Goal: Task Accomplishment & Management: Use online tool/utility

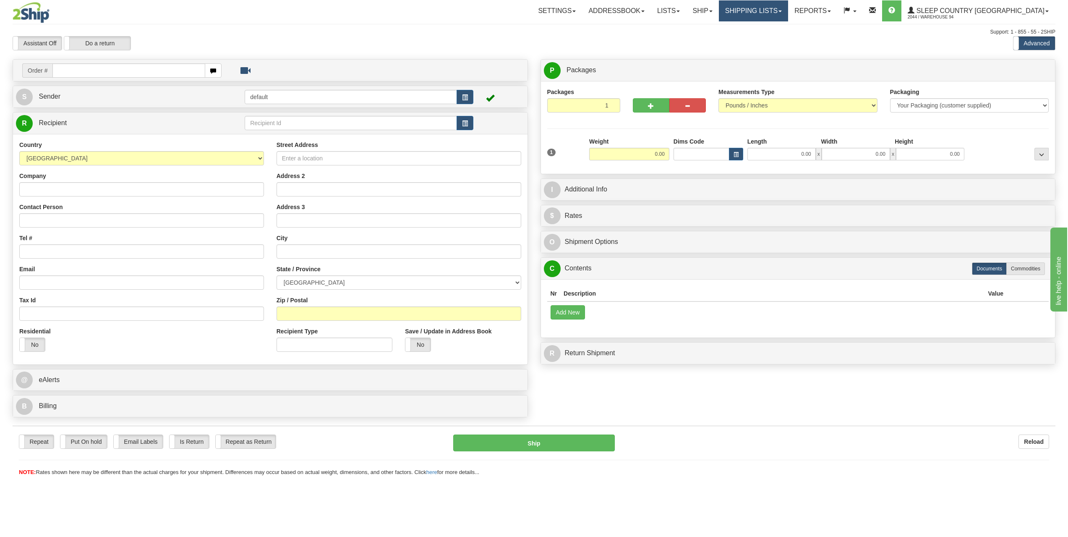
click at [788, 13] on link "Shipping lists" at bounding box center [753, 10] width 69 height 21
click at [780, 40] on span "Search Shipment History" at bounding box center [746, 40] width 65 height 7
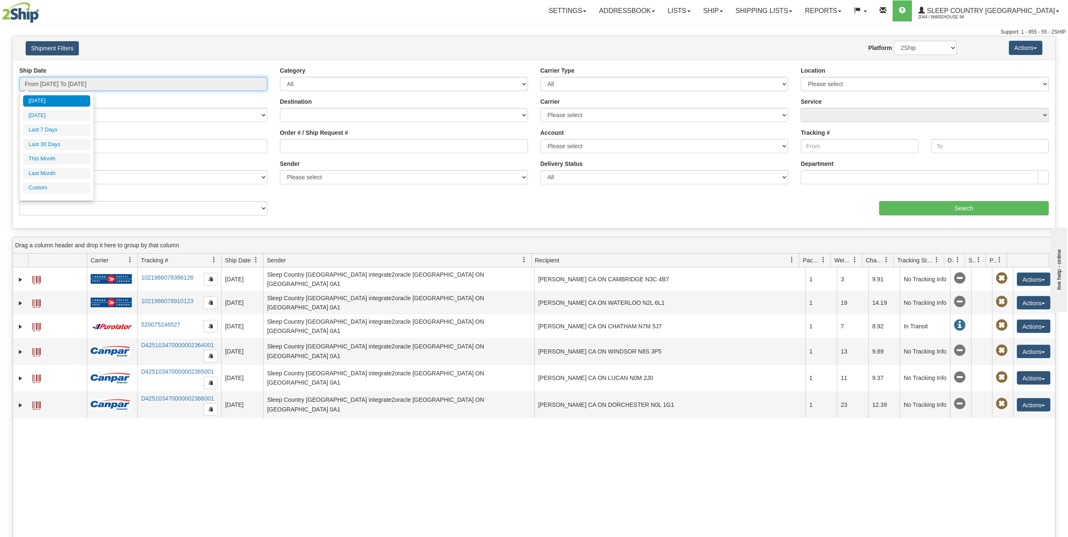
click at [136, 82] on input "From [DATE] To [DATE]" at bounding box center [143, 84] width 248 height 14
click at [50, 111] on li "[DATE]" at bounding box center [56, 115] width 67 height 11
type input "From [DATE] To [DATE]"
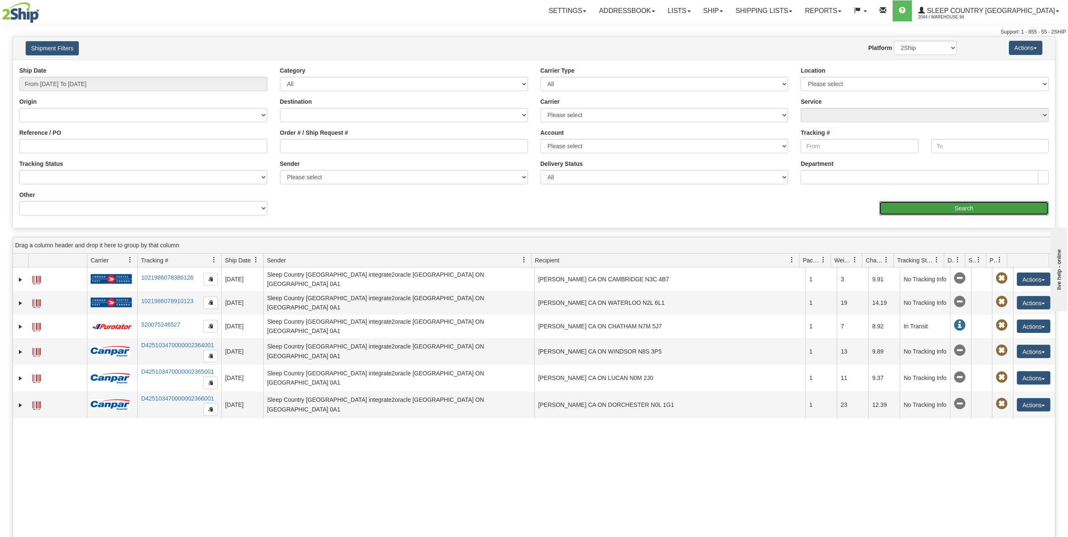
click at [899, 205] on input "Search" at bounding box center [964, 208] width 170 height 14
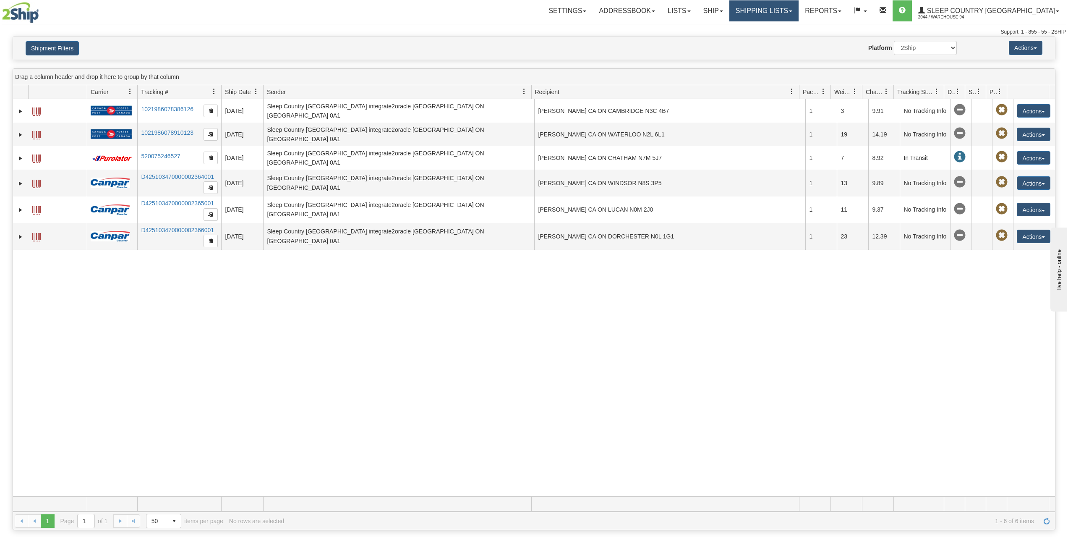
click at [799, 15] on link "Shipping lists" at bounding box center [764, 10] width 69 height 21
click at [712, 36] on div at bounding box center [534, 36] width 1064 height 0
click at [781, 10] on link "Shipping lists" at bounding box center [764, 10] width 69 height 21
click at [679, 38] on div "Shipment Filters Website Agent Nothing selected Client User Platform 2Ship Impo…" at bounding box center [534, 48] width 1042 height 23
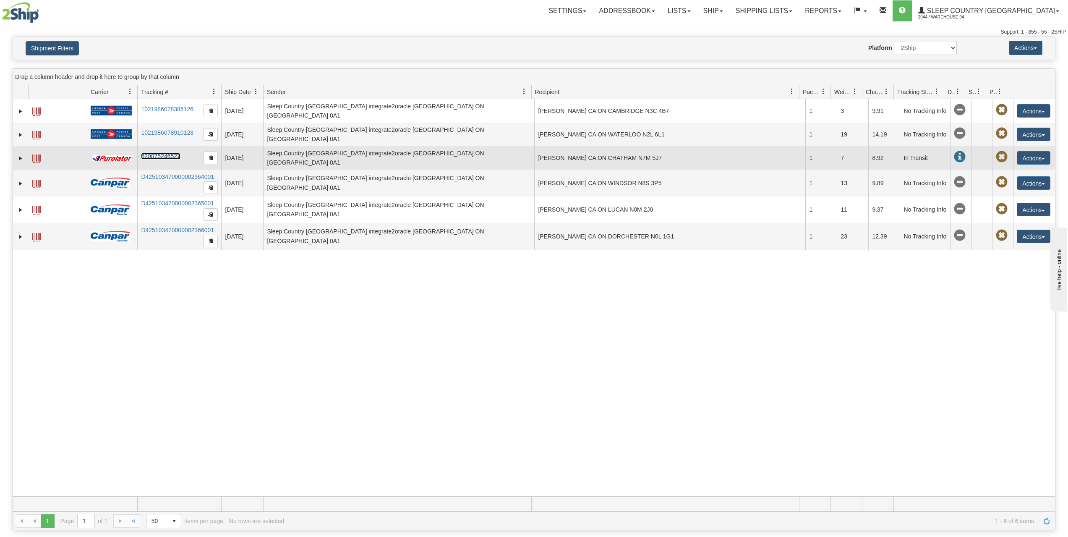
click at [166, 153] on link "520075246527" at bounding box center [160, 156] width 39 height 7
click at [31, 146] on td at bounding box center [57, 158] width 59 height 24
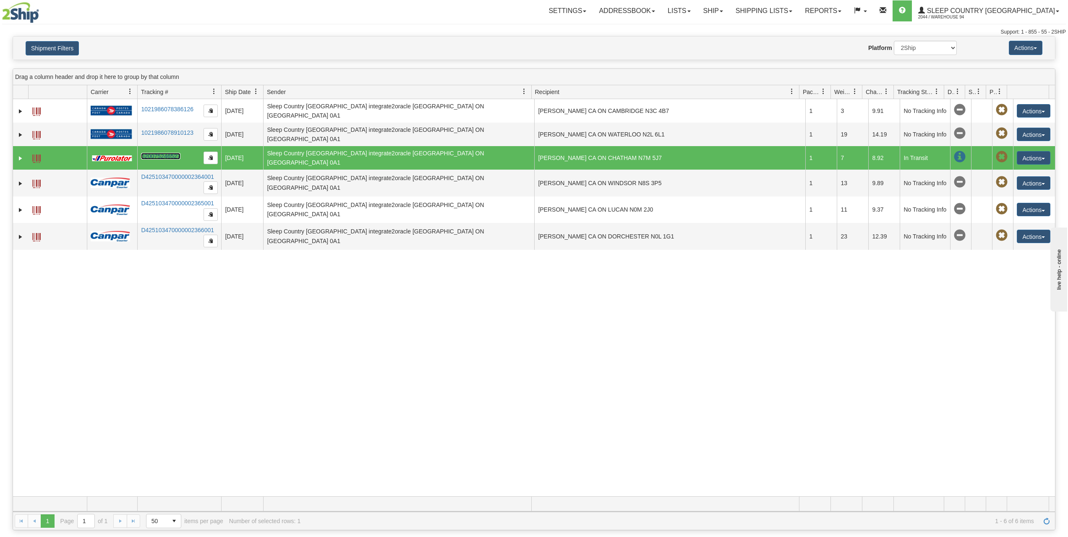
click at [34, 154] on span at bounding box center [36, 158] width 8 height 8
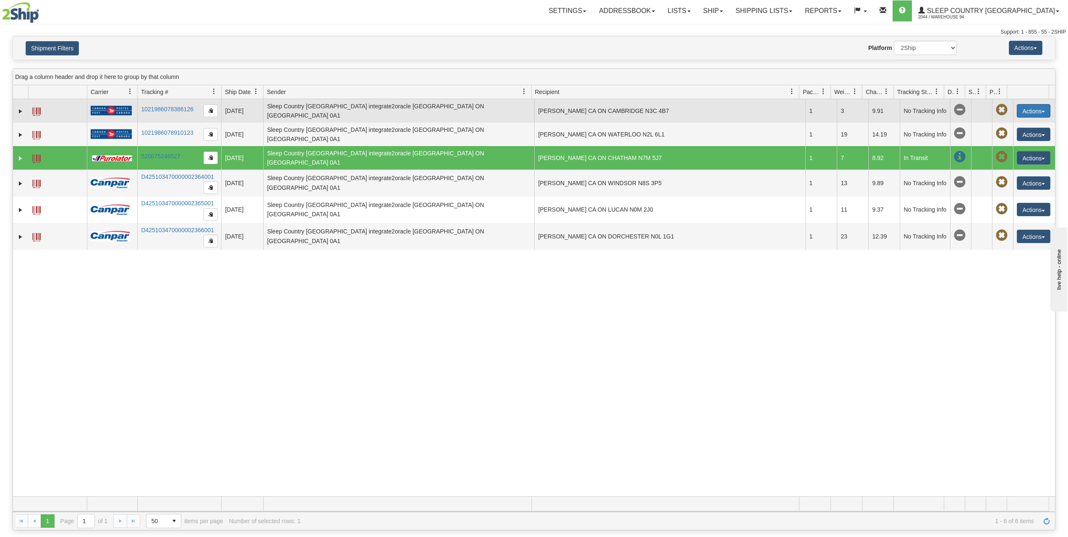
click at [1035, 105] on button "Actions" at bounding box center [1034, 110] width 34 height 13
click at [1017, 125] on link "Repeat" at bounding box center [1016, 126] width 67 height 11
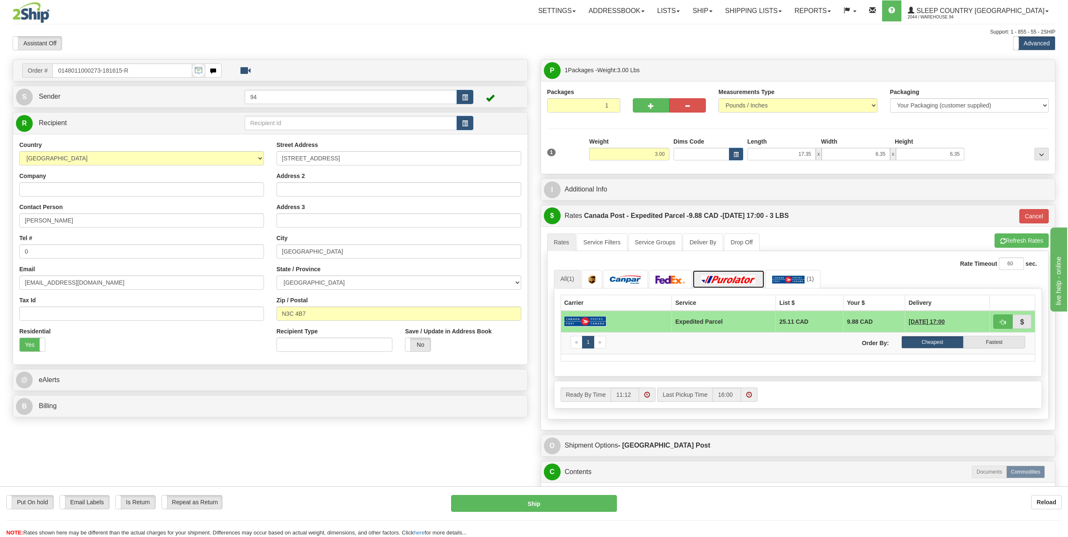
click at [712, 281] on img at bounding box center [728, 279] width 59 height 8
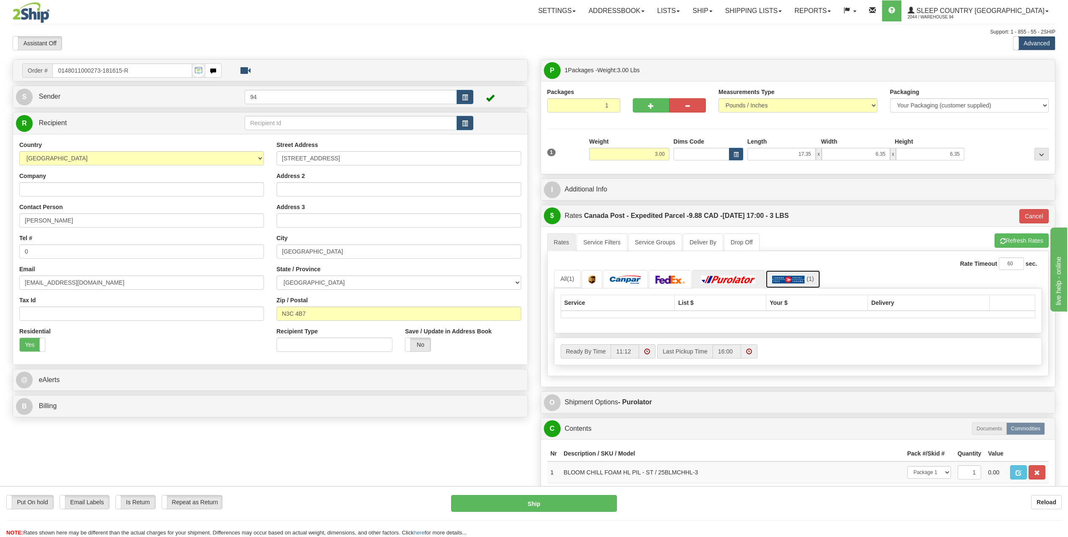
click at [789, 284] on link "(1)" at bounding box center [793, 279] width 55 height 18
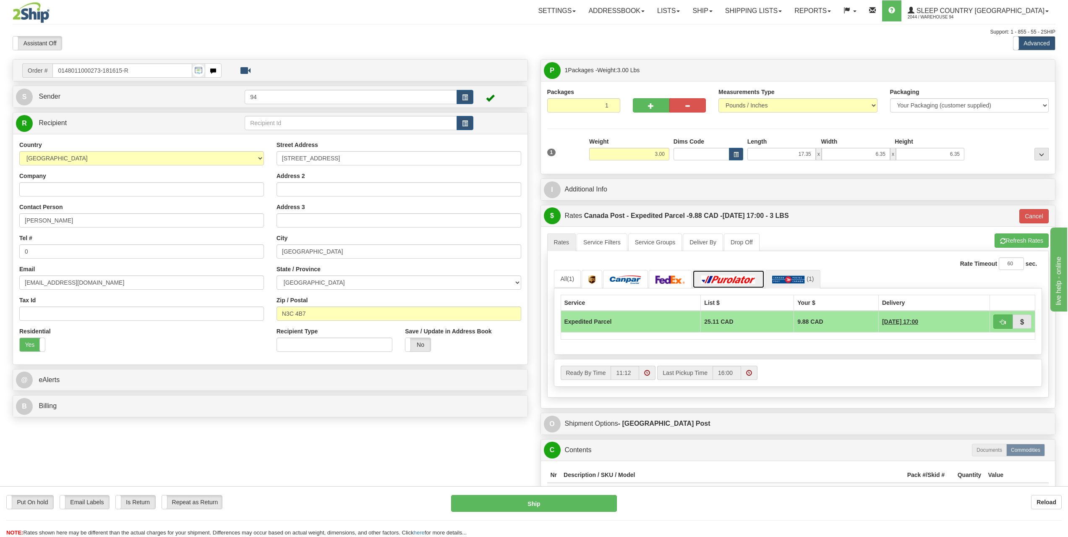
click at [734, 281] on img at bounding box center [728, 279] width 59 height 8
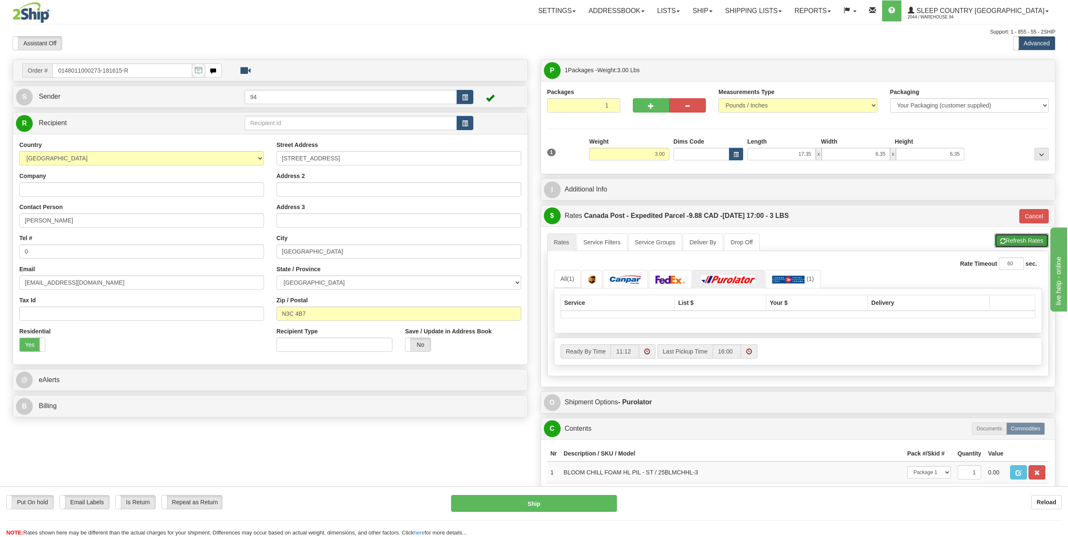
click at [1026, 242] on button "Refresh Rates" at bounding box center [1022, 240] width 54 height 14
type input "DOM.EP"
drag, startPoint x: 656, startPoint y: 155, endPoint x: 695, endPoint y: 157, distance: 38.7
click at [700, 158] on div "1 Weight 3.00 Dims Code x x" at bounding box center [798, 152] width 506 height 30
type input "4.00"
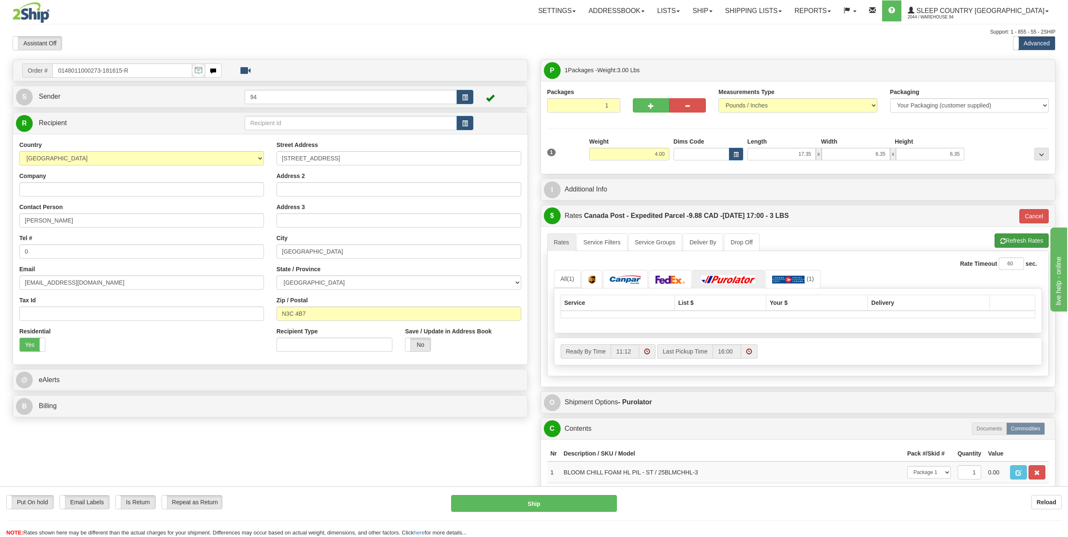
type input "DOM.EP"
click at [1037, 236] on li "Refresh Rates Cancel Rating" at bounding box center [1022, 240] width 54 height 14
drag, startPoint x: 658, startPoint y: 156, endPoint x: 673, endPoint y: 156, distance: 15.5
click at [673, 156] on div "1 Weight 4.00 Dims Code x x" at bounding box center [798, 152] width 506 height 30
type input "7.00"
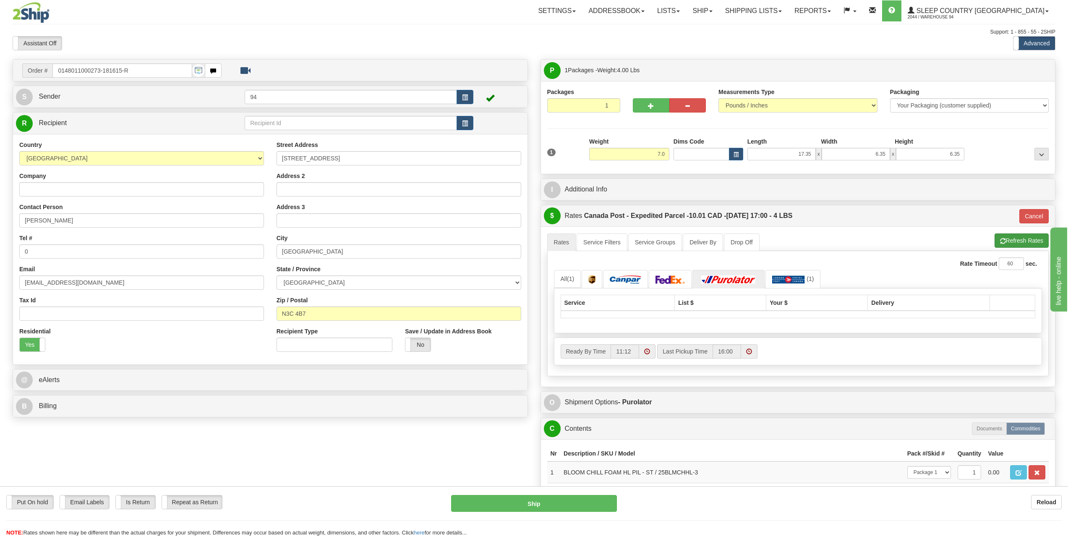
type input "DOM.EP"
click at [1031, 238] on li "Refresh Rates Cancel Rating" at bounding box center [1022, 240] width 54 height 14
click at [739, 277] on img at bounding box center [728, 279] width 59 height 8
click at [737, 281] on img at bounding box center [728, 279] width 59 height 8
drag, startPoint x: 318, startPoint y: 250, endPoint x: 261, endPoint y: 241, distance: 57.8
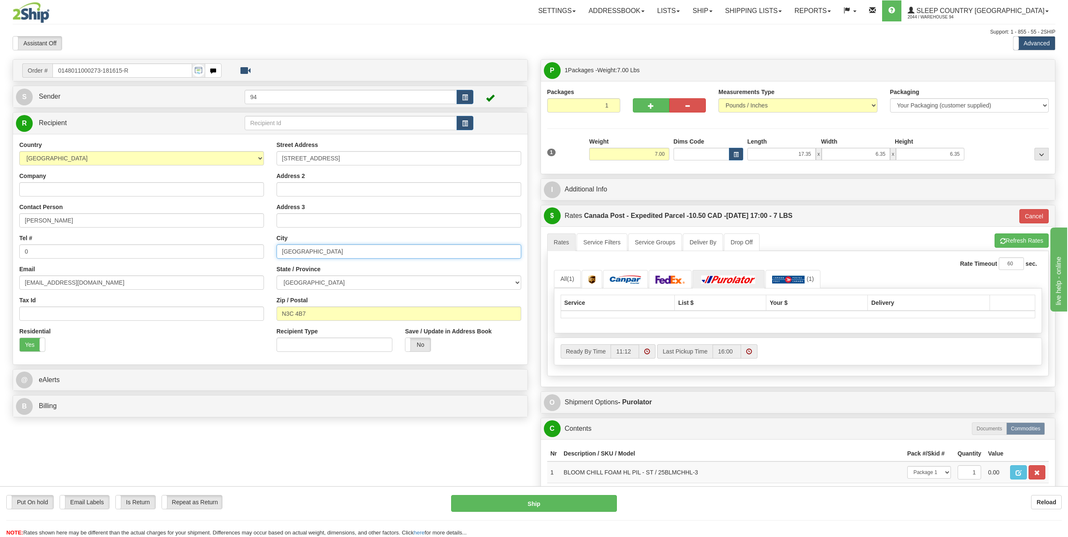
click at [261, 241] on div "Country AFGHANISTAN ALAND ISLANDS ALBANIA ALGERIA AMERICAN SAMOA ANDORRA ANGOLA…" at bounding box center [270, 249] width 515 height 217
drag, startPoint x: 99, startPoint y: 69, endPoint x: 22, endPoint y: 59, distance: 78.3
click at [22, 60] on div "Order # 0148011000273-181615-R" at bounding box center [270, 70] width 515 height 21
drag, startPoint x: 45, startPoint y: 254, endPoint x: 0, endPoint y: 242, distance: 46.9
click at [0, 242] on div "Toggle navigation Settings Shipping Preferences Fields Preferences New" at bounding box center [534, 296] width 1068 height 593
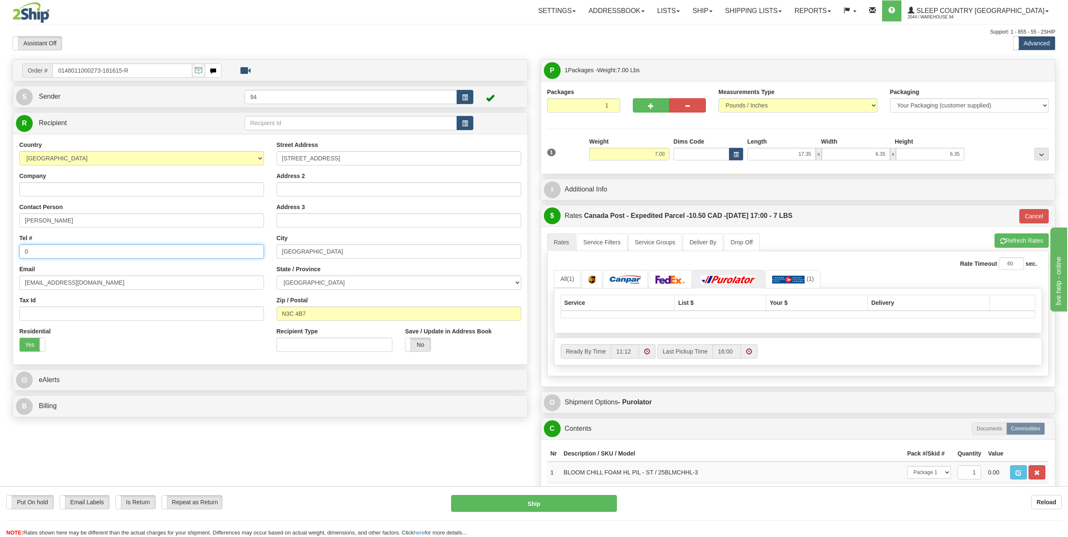
paste input "2262012342"
type input "2262012342"
click at [131, 338] on div "Residential Yes No" at bounding box center [141, 342] width 257 height 31
click at [1027, 239] on button "Refresh Rates" at bounding box center [1022, 240] width 54 height 14
type input "DOM.EP"
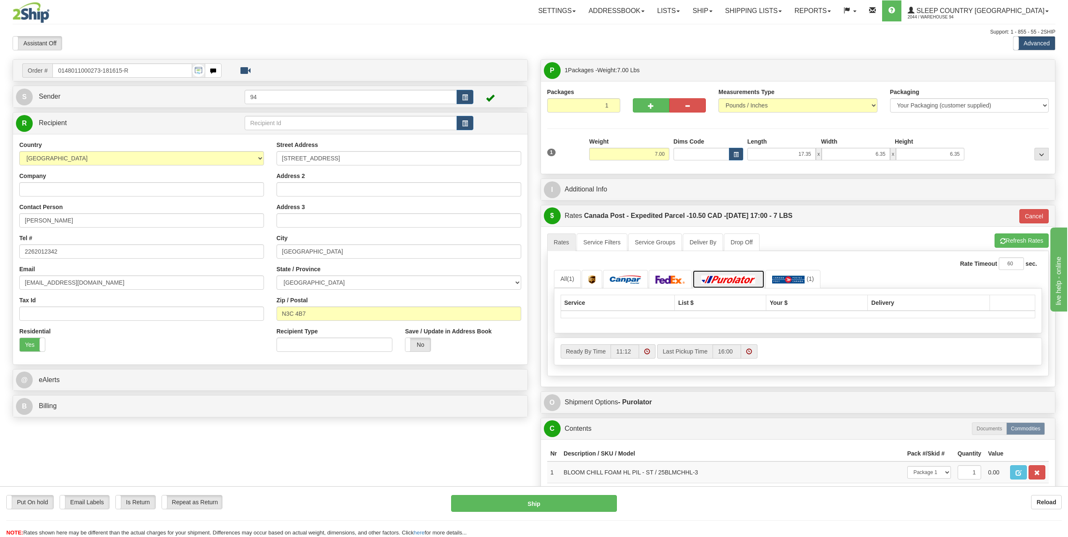
click at [719, 279] on img at bounding box center [728, 279] width 59 height 8
click at [709, 278] on img at bounding box center [728, 279] width 59 height 8
click at [669, 276] on img at bounding box center [670, 279] width 29 height 8
click at [639, 278] on img at bounding box center [625, 279] width 31 height 8
click at [717, 280] on img at bounding box center [728, 279] width 59 height 8
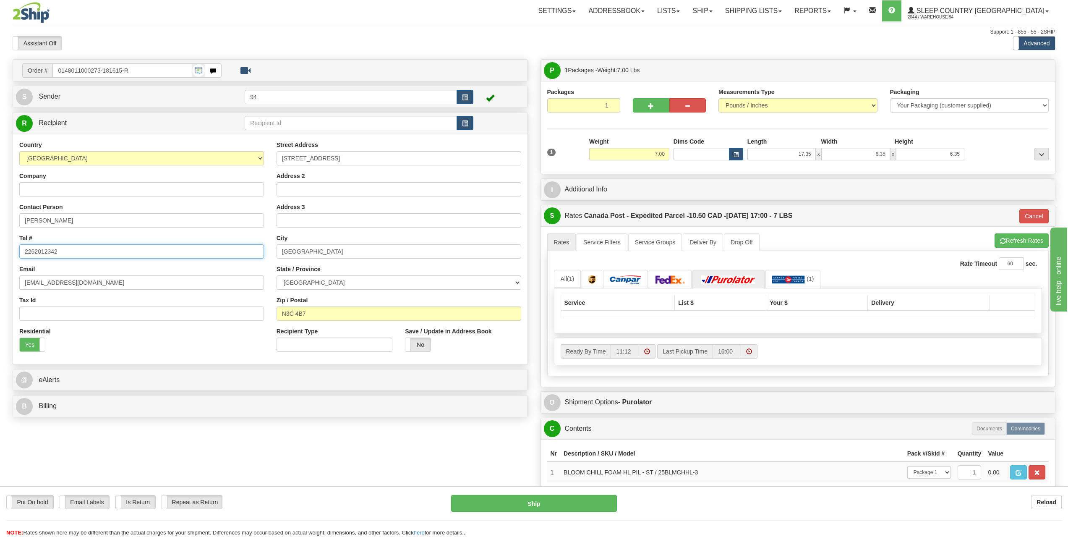
click at [67, 252] on input "2262012342" at bounding box center [141, 251] width 245 height 14
drag, startPoint x: 656, startPoint y: 155, endPoint x: 693, endPoint y: 155, distance: 37.8
click at [693, 155] on div "1 Weight 7.00 Dims Code x x" at bounding box center [798, 152] width 506 height 30
type input "3.00"
type input "DOM.EP"
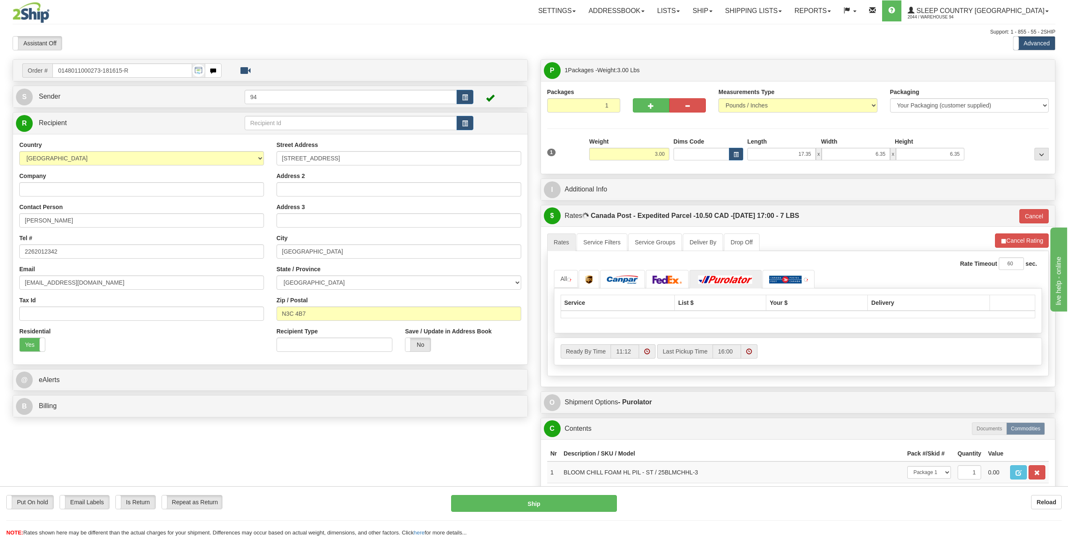
click at [1013, 237] on li "Refresh Rates Cancel Rating" at bounding box center [1022, 240] width 54 height 14
click at [671, 279] on img at bounding box center [670, 279] width 29 height 8
click at [724, 279] on img at bounding box center [728, 279] width 59 height 8
click at [632, 279] on img at bounding box center [625, 279] width 31 height 8
drag, startPoint x: 875, startPoint y: 152, endPoint x: 891, endPoint y: 154, distance: 16.5
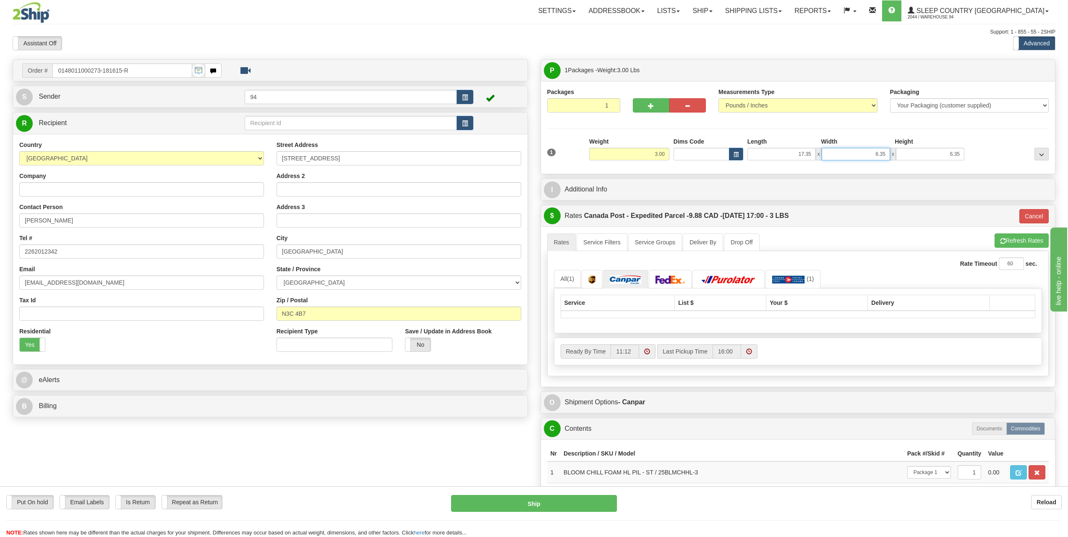
click at [891, 154] on div "17.35 x 6.35 x 6.35" at bounding box center [856, 154] width 217 height 13
type input "7.35"
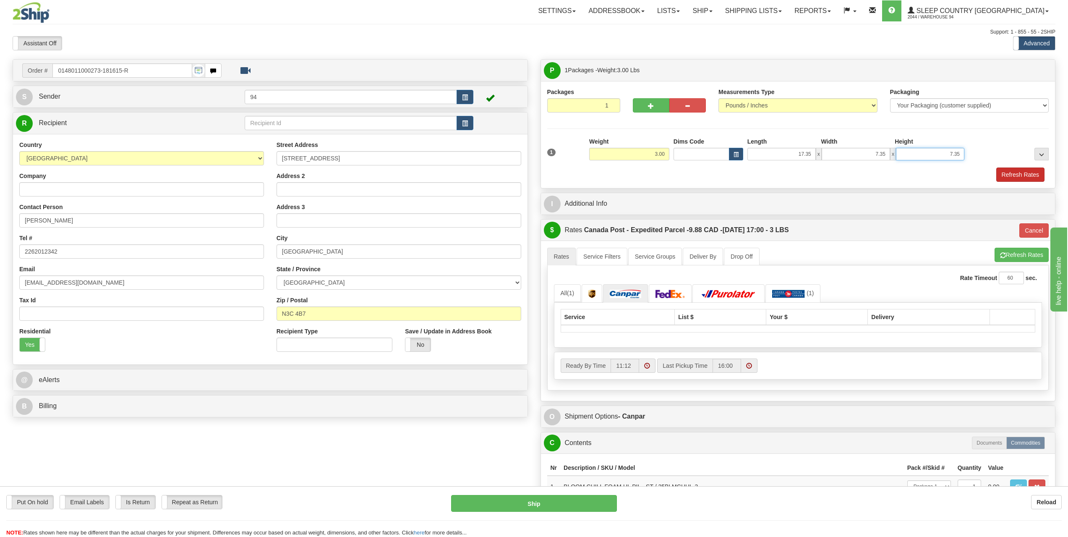
type input "7.35"
click at [1006, 177] on button "Refresh Rates" at bounding box center [1021, 174] width 48 height 14
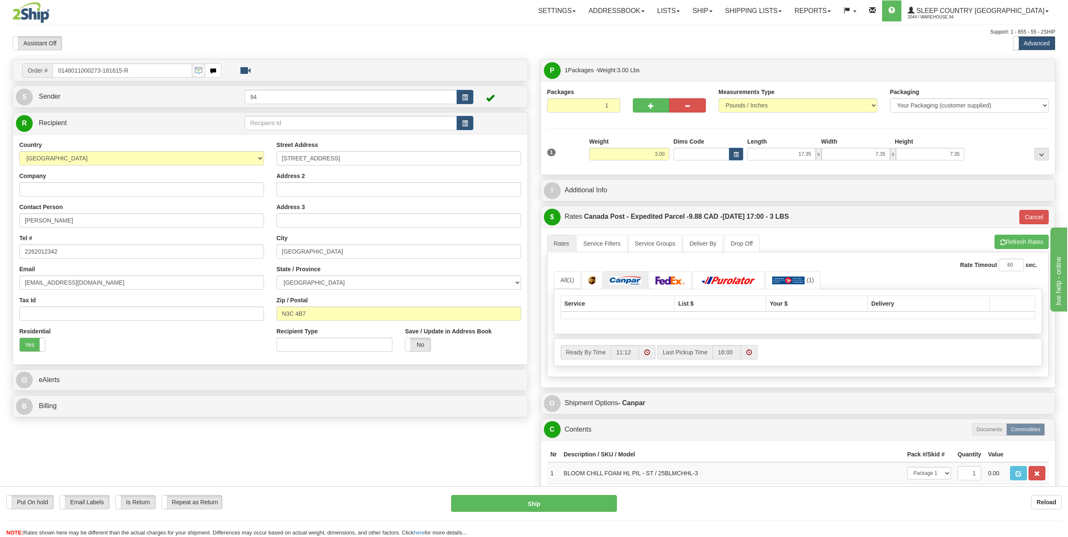
type input "DOM.EP"
click at [664, 283] on img at bounding box center [670, 279] width 29 height 8
click at [710, 278] on img at bounding box center [728, 279] width 59 height 8
click at [779, 277] on img at bounding box center [788, 279] width 33 height 8
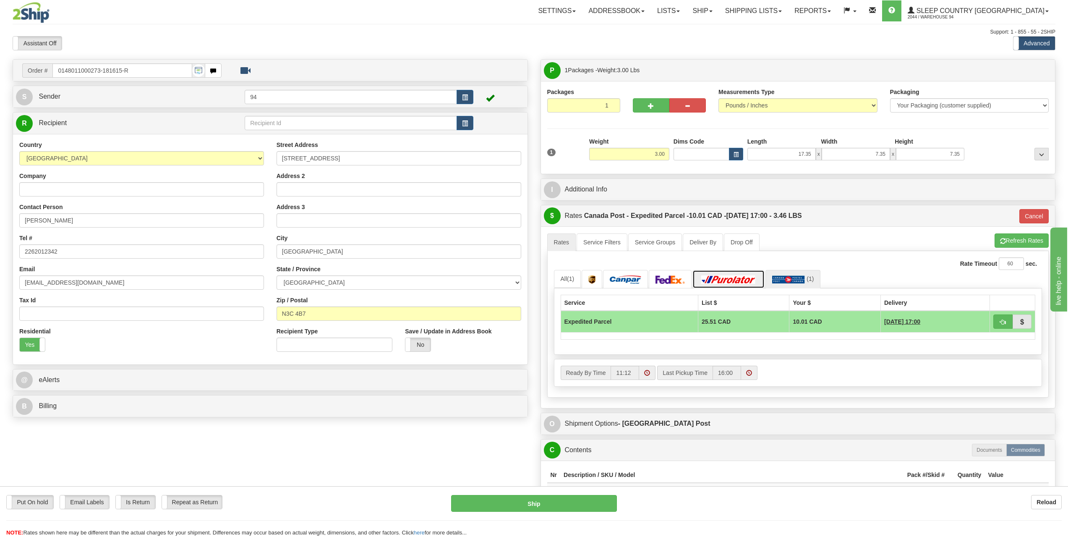
click at [709, 276] on img at bounding box center [728, 279] width 59 height 8
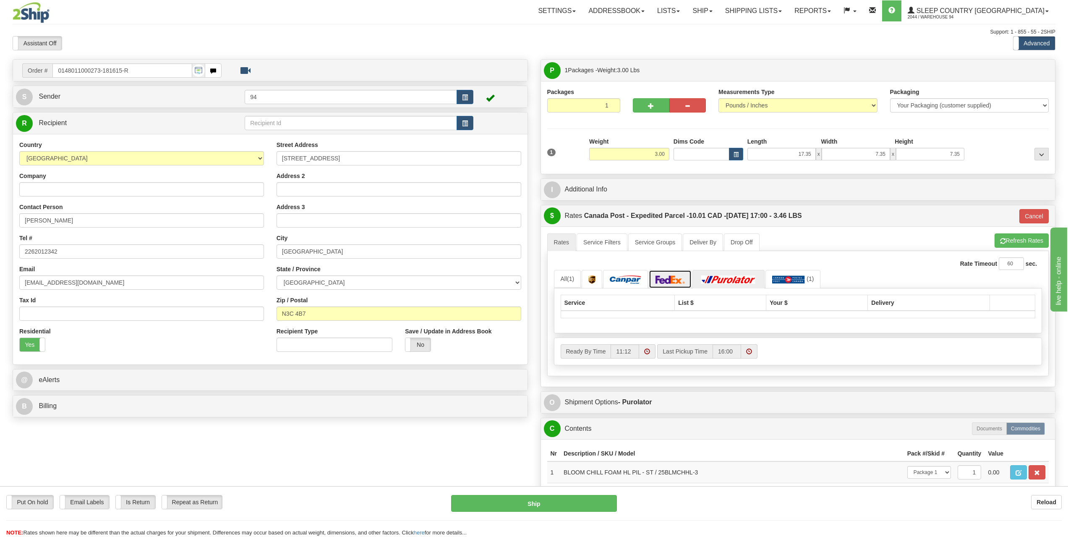
click at [682, 282] on img at bounding box center [670, 279] width 29 height 8
click at [735, 276] on img at bounding box center [728, 279] width 59 height 8
click at [777, 283] on img at bounding box center [788, 279] width 33 height 8
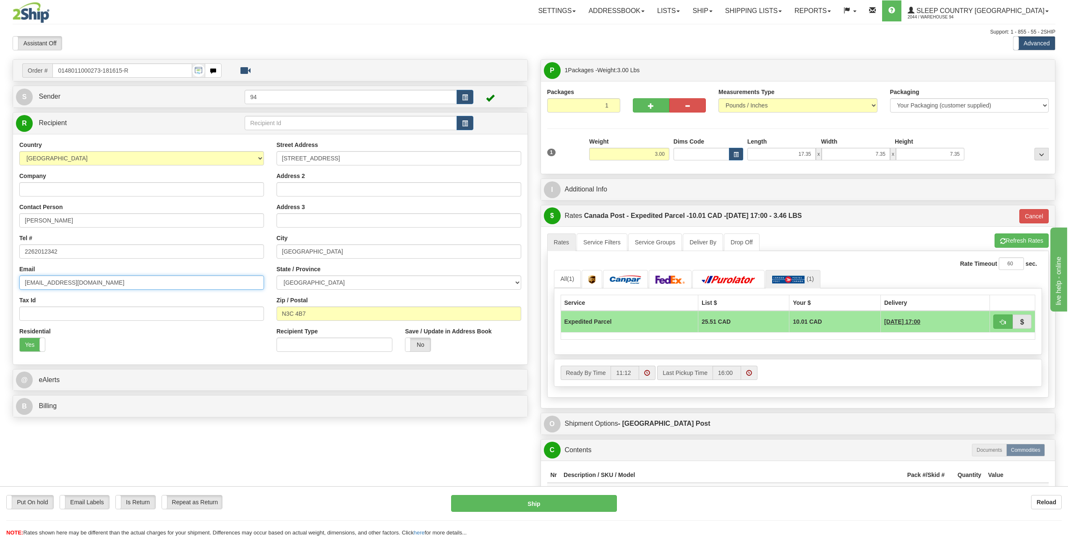
click at [107, 283] on input "meaghanmarshll@gmail.com" at bounding box center [141, 282] width 245 height 14
click at [360, 287] on select "ALBERTA BRITISH COLUMBIA MANITOBA NEW BRUNSWICK NEWFOUNDLAND NOVA SCOTIA NUNAVU…" at bounding box center [399, 282] width 245 height 14
click at [277, 275] on select "ALBERTA BRITISH COLUMBIA MANITOBA NEW BRUNSWICK NEWFOUNDLAND NOVA SCOTIA NUNAVU…" at bounding box center [399, 282] width 245 height 14
click at [387, 428] on div "Order # 0148011000273-181615-R S" at bounding box center [534, 315] width 1056 height 512
drag, startPoint x: 665, startPoint y: 154, endPoint x: 683, endPoint y: 154, distance: 18.9
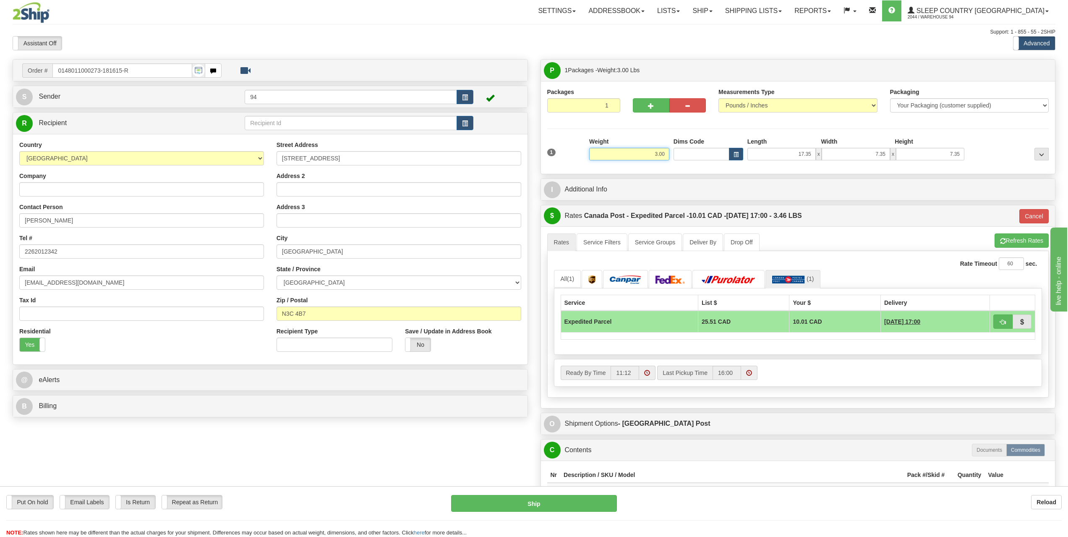
click at [683, 154] on div "1 Weight 3.00 Dims Code x x" at bounding box center [798, 152] width 506 height 30
type input "11.00"
type input "DOM.EP"
click at [1023, 237] on li "Refresh Rates Cancel Rating" at bounding box center [1022, 240] width 54 height 14
click at [724, 275] on link at bounding box center [729, 279] width 72 height 18
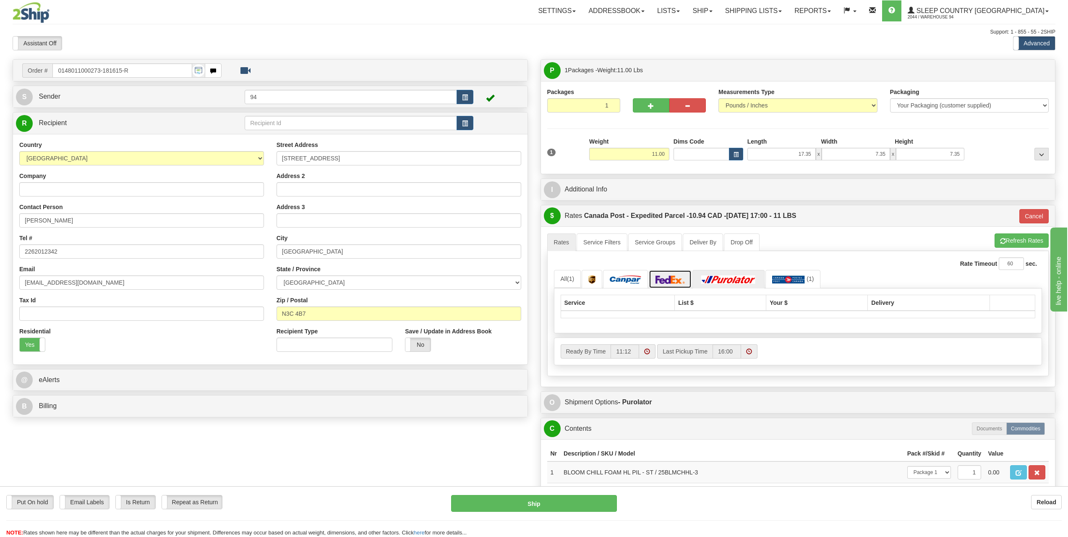
click at [672, 275] on img at bounding box center [670, 279] width 29 height 8
click at [719, 280] on img at bounding box center [728, 279] width 59 height 8
click at [795, 280] on img at bounding box center [788, 279] width 33 height 8
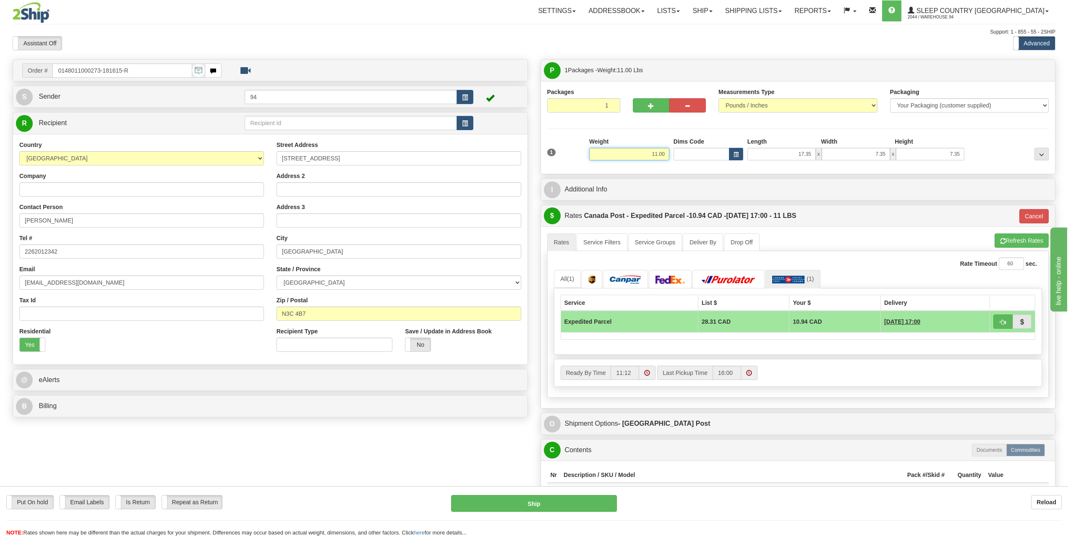
click at [650, 152] on input "11.00" at bounding box center [629, 154] width 80 height 13
type input "3.00"
type input "DOM.EP"
click at [1015, 239] on li "Refresh Rates Cancel Rating" at bounding box center [1022, 240] width 54 height 14
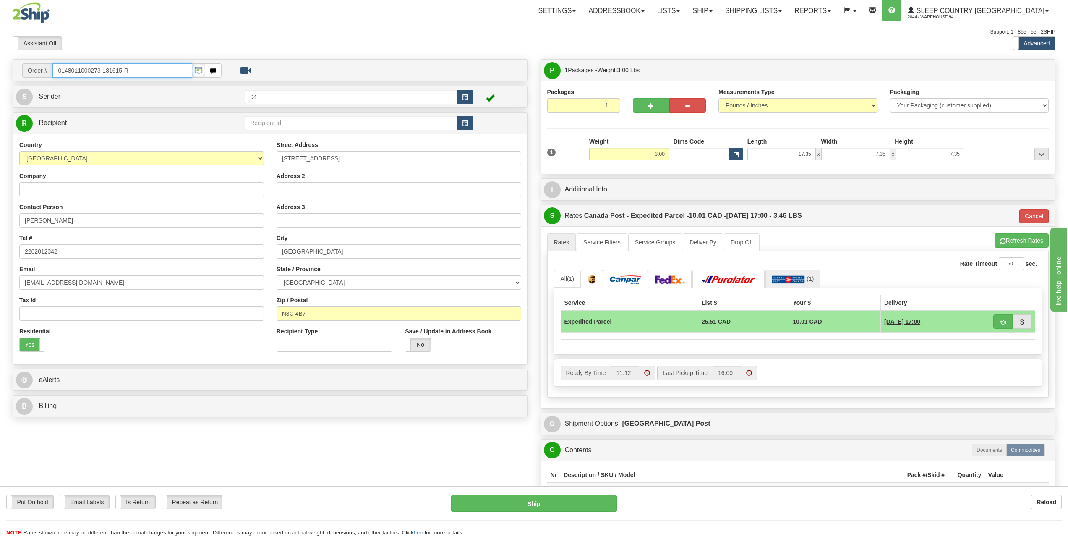
click at [138, 68] on input "0148011000273-181615-R" at bounding box center [121, 70] width 139 height 14
